Goal: Check status

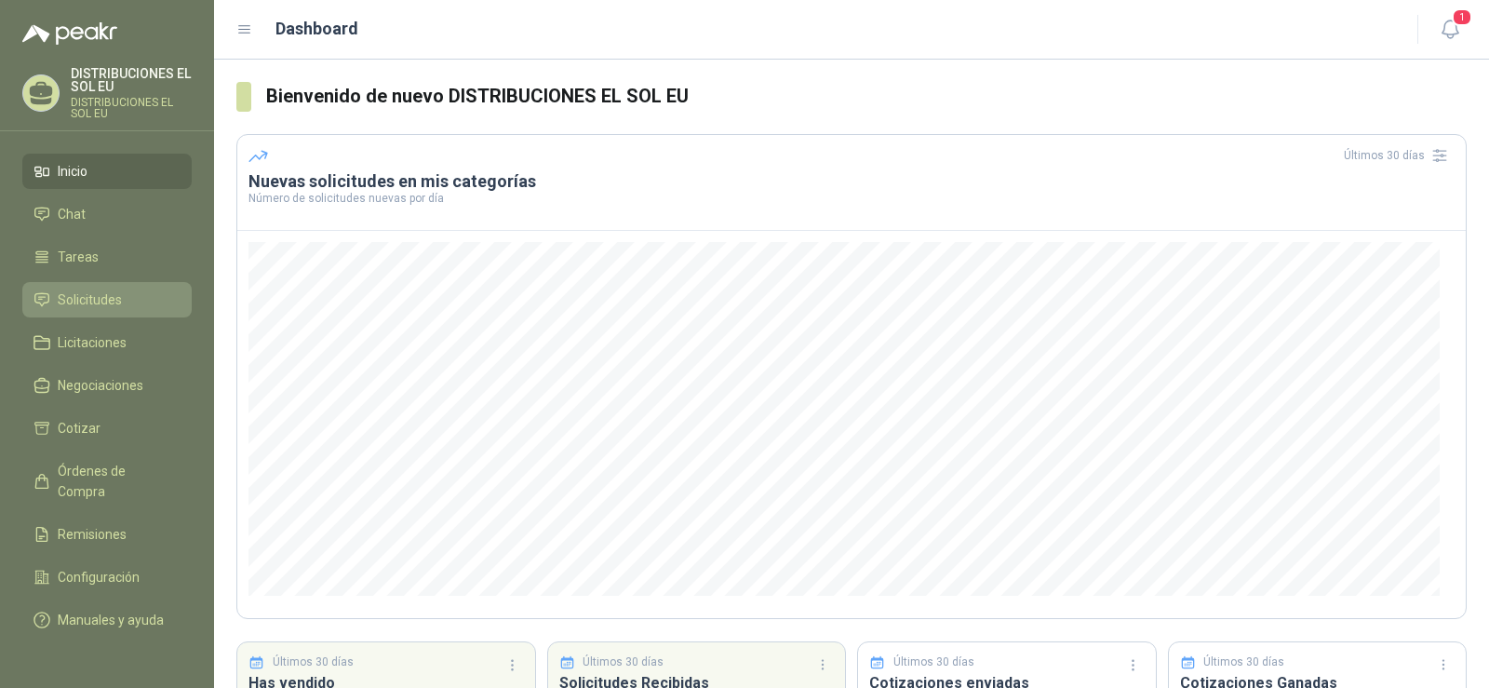
click at [85, 292] on span "Solicitudes" at bounding box center [90, 299] width 64 height 20
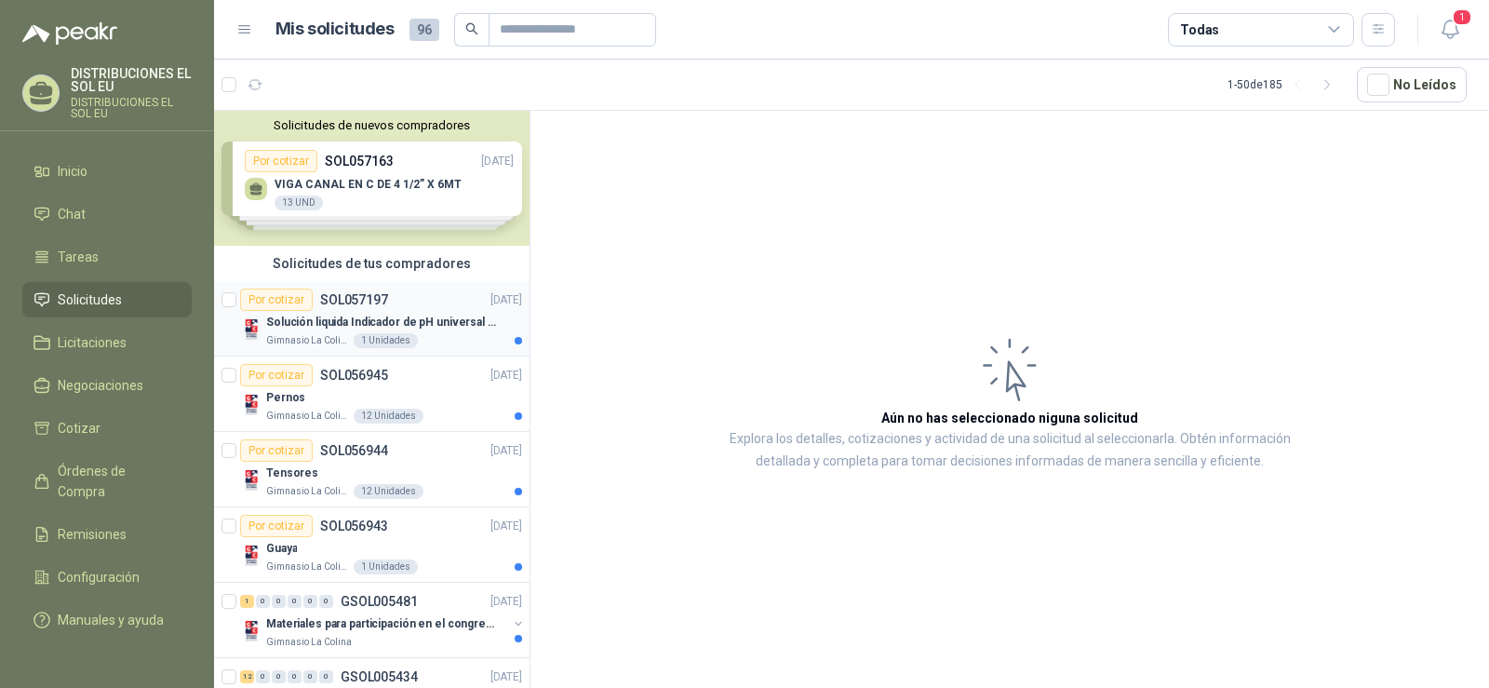
click at [341, 317] on p "Solución liquida Indicador de pH universal de 500ml o 20 de 25ml (no tiras de p…" at bounding box center [382, 323] width 232 height 18
